Goal: Task Accomplishment & Management: Use online tool/utility

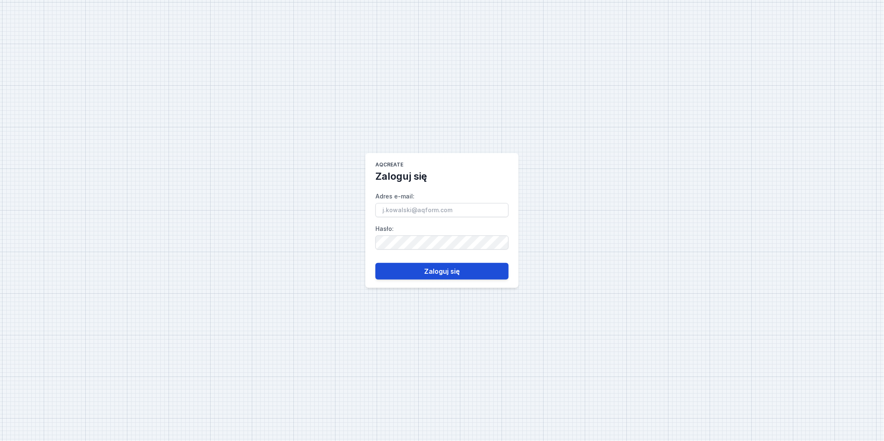
type input "[PERSON_NAME][EMAIL_ADDRESS][PERSON_NAME][DOMAIN_NAME]"
click at [425, 278] on button "Zaloguj się" at bounding box center [441, 271] width 133 height 17
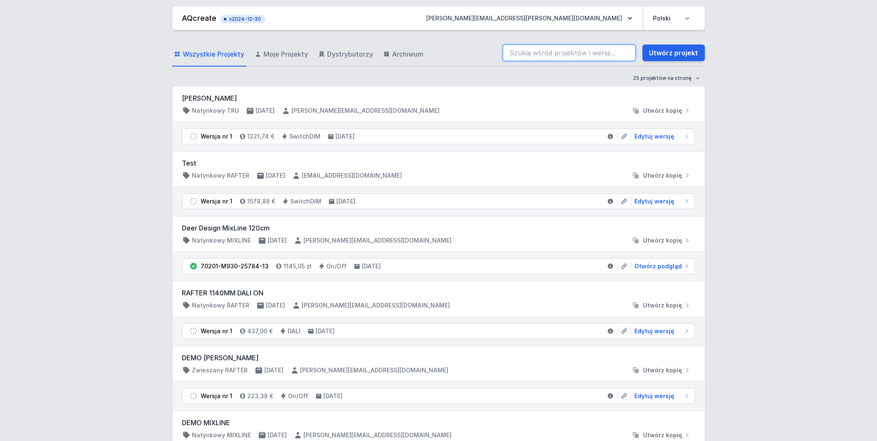
click at [554, 53] on input "search" at bounding box center [569, 53] width 133 height 17
type input "raf"
click at [426, 67] on form "Wszystkie Projekty Moje Projekty Dystrybutorzy Archiwum raf Utwórz projekt 25 p…" at bounding box center [438, 63] width 533 height 47
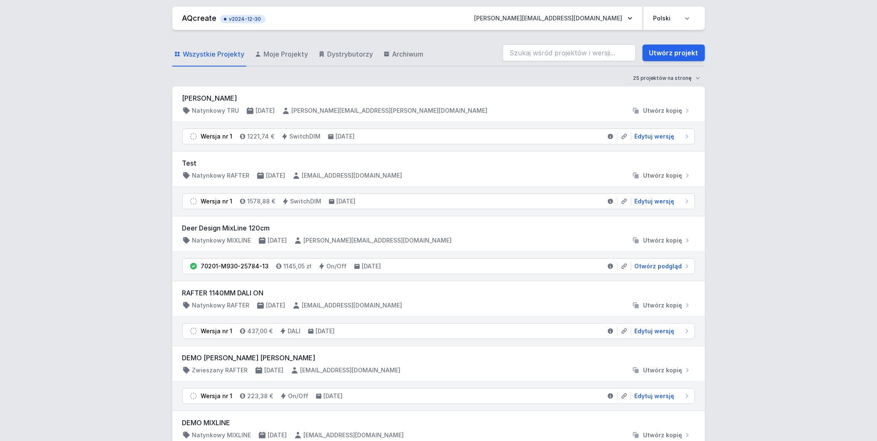
drag, startPoint x: 283, startPoint y: 49, endPoint x: 525, endPoint y: 361, distance: 395.5
click at [283, 49] on link "Moje Projekty" at bounding box center [281, 54] width 57 height 24
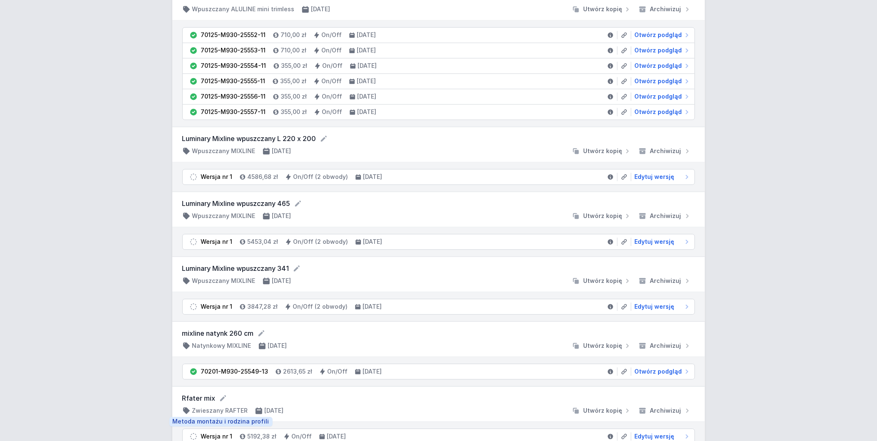
scroll to position [601, 0]
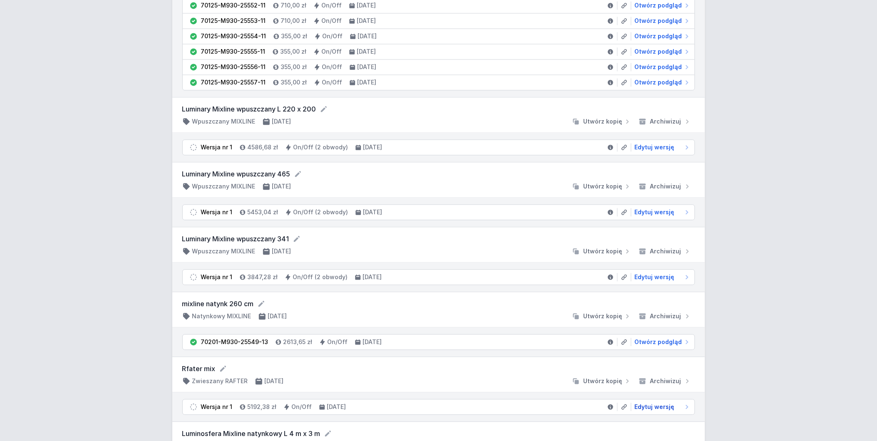
drag, startPoint x: 658, startPoint y: 409, endPoint x: 651, endPoint y: 402, distance: 9.4
click at [658, 409] on span "Edytuj wersję" at bounding box center [655, 407] width 40 height 8
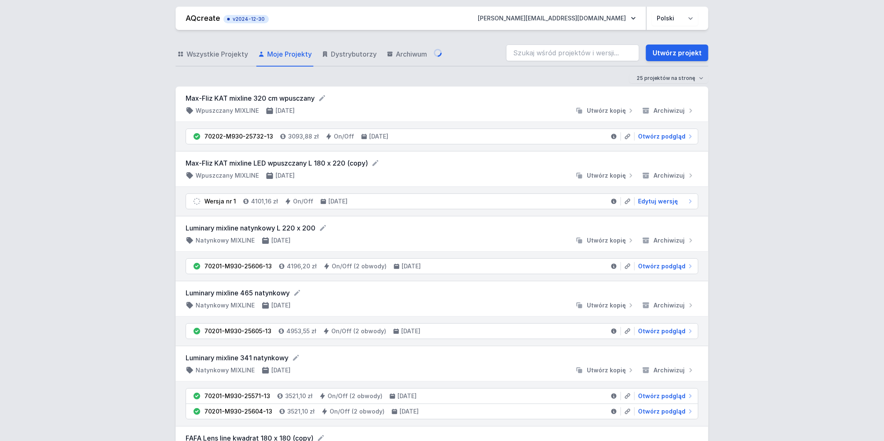
select select "M"
select select "3000"
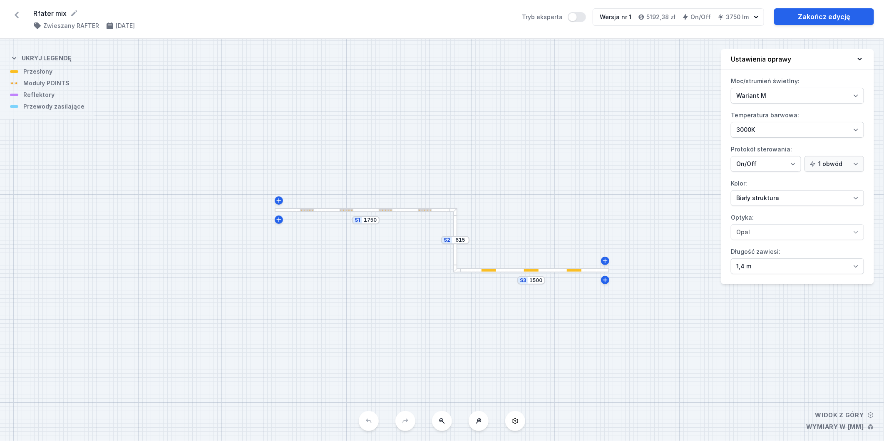
click at [472, 271] on div at bounding box center [531, 270] width 156 height 4
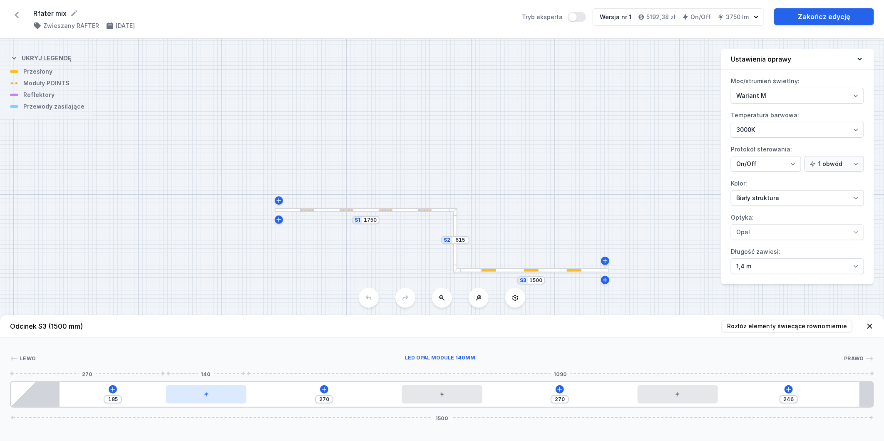
type input "210"
type input "245"
click at [211, 398] on div at bounding box center [206, 394] width 80 height 18
click at [211, 398] on div at bounding box center [220, 394] width 80 height 18
click at [330, 388] on icon at bounding box center [331, 389] width 7 height 7
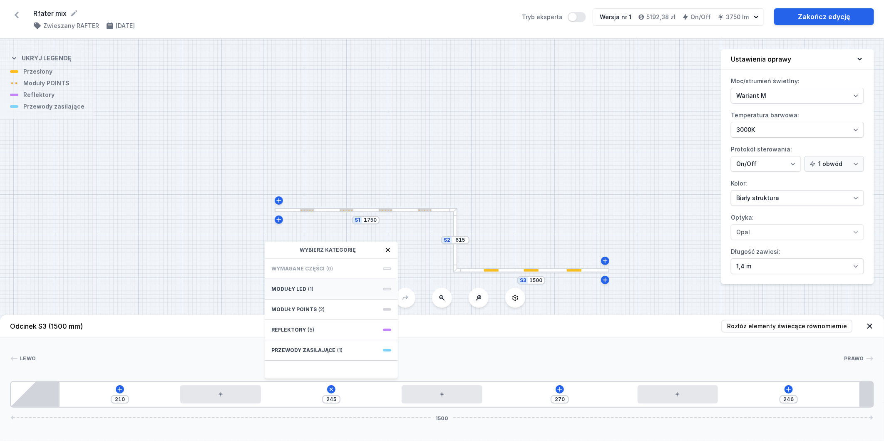
click at [340, 288] on div "Moduły LED (1)" at bounding box center [331, 289] width 133 height 20
